Goal: Navigation & Orientation: Find specific page/section

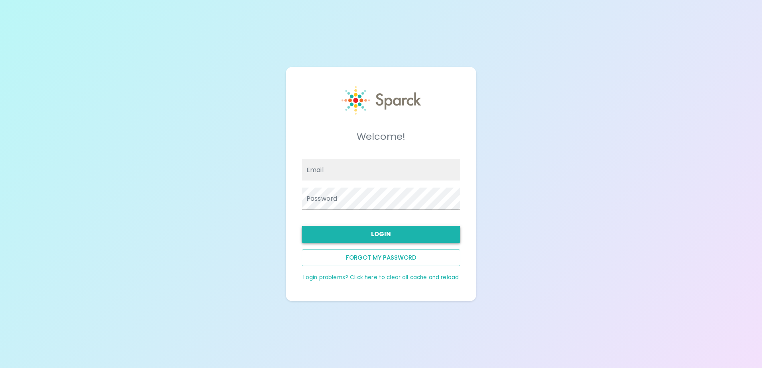
type input "[EMAIL_ADDRESS][DOMAIN_NAME]"
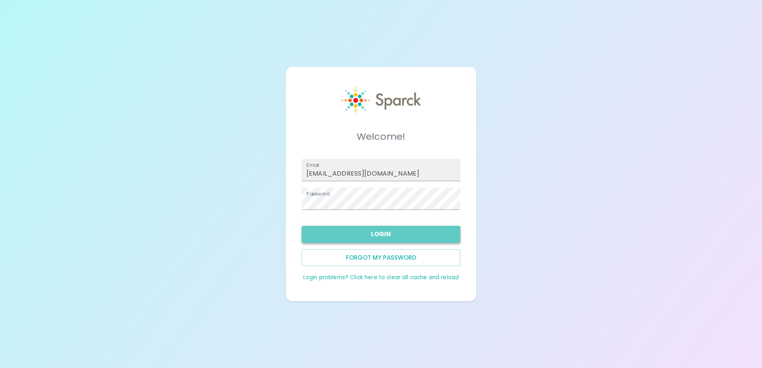
click at [381, 233] on button "Login" at bounding box center [381, 234] width 159 height 17
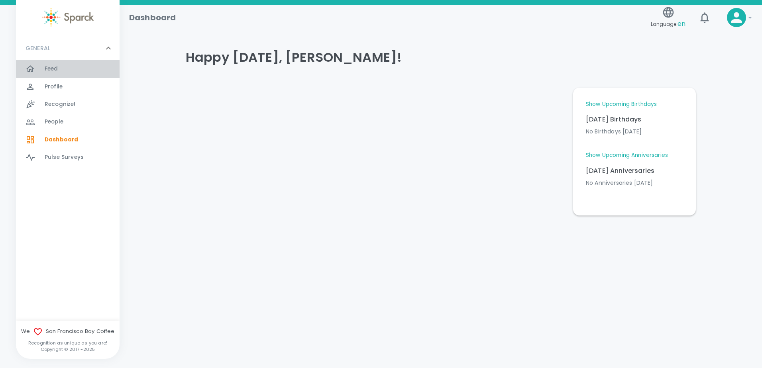
click at [50, 62] on div "Feed 0" at bounding box center [68, 69] width 104 height 18
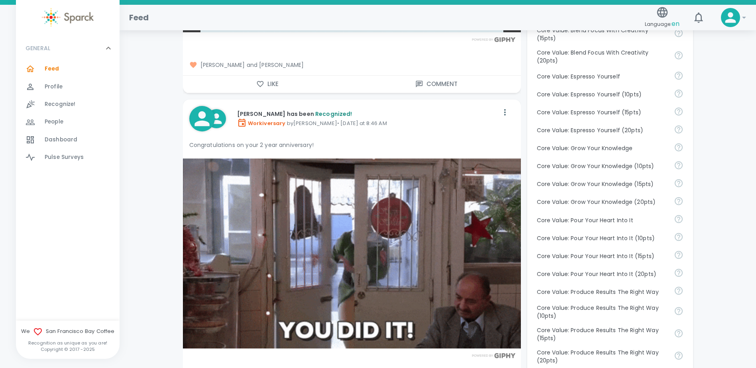
scroll to position [518, 0]
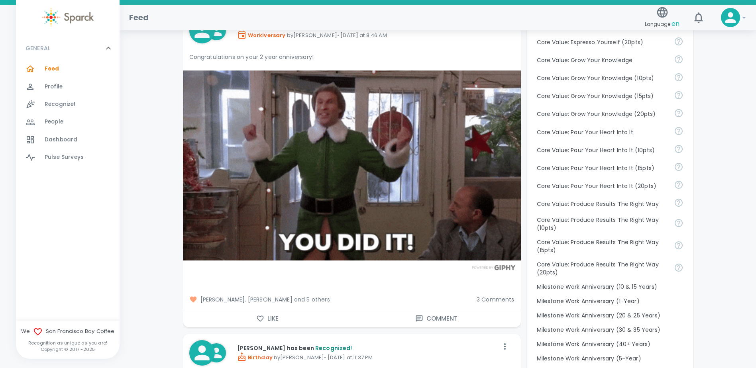
scroll to position [638, 0]
